Goal: Complete application form

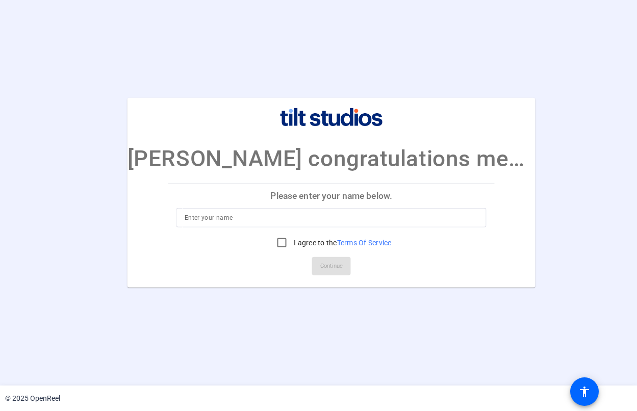
click at [217, 218] on input at bounding box center [332, 218] width 294 height 12
type input "[PERSON_NAME]"
click at [273, 241] on input "I agree to the Terms Of Service" at bounding box center [281, 243] width 20 height 20
checkbox input "true"
drag, startPoint x: 250, startPoint y: 218, endPoint x: 151, endPoint y: 216, distance: 99.0
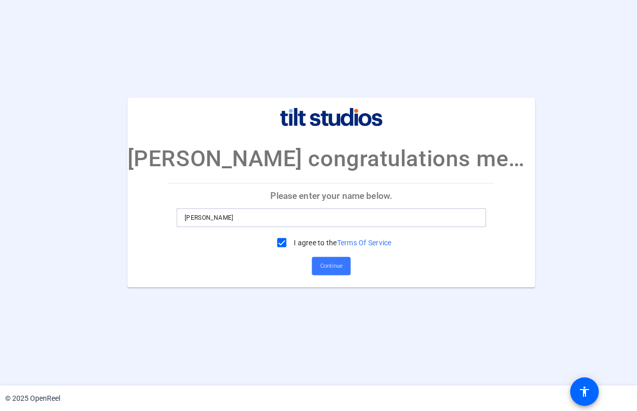
click at [151, 216] on mat-card "[PERSON_NAME] congratulations message Please enter your name below. [PERSON_NAM…" at bounding box center [332, 193] width 408 height 190
click at [412, 220] on input "[PERSON_NAME]" at bounding box center [332, 218] width 294 height 12
drag, startPoint x: 259, startPoint y: 217, endPoint x: 107, endPoint y: 214, distance: 152.1
click at [107, 214] on div "[PERSON_NAME] congratulations message Please enter your name below. [PERSON_NAM…" at bounding box center [318, 193] width 637 height 190
type input "[PERSON_NAME]"
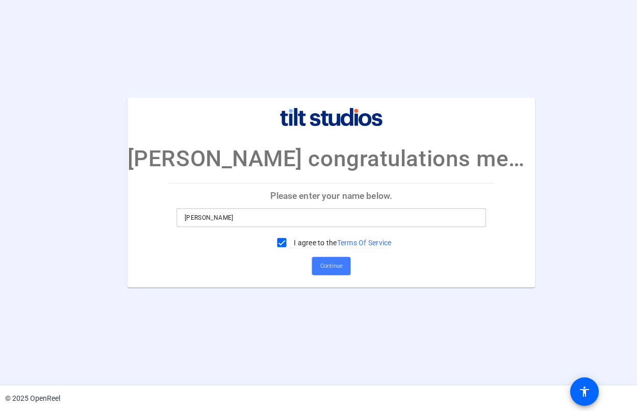
click at [326, 262] on span "Continue" at bounding box center [331, 266] width 22 height 15
